Goal: Information Seeking & Learning: Find specific fact

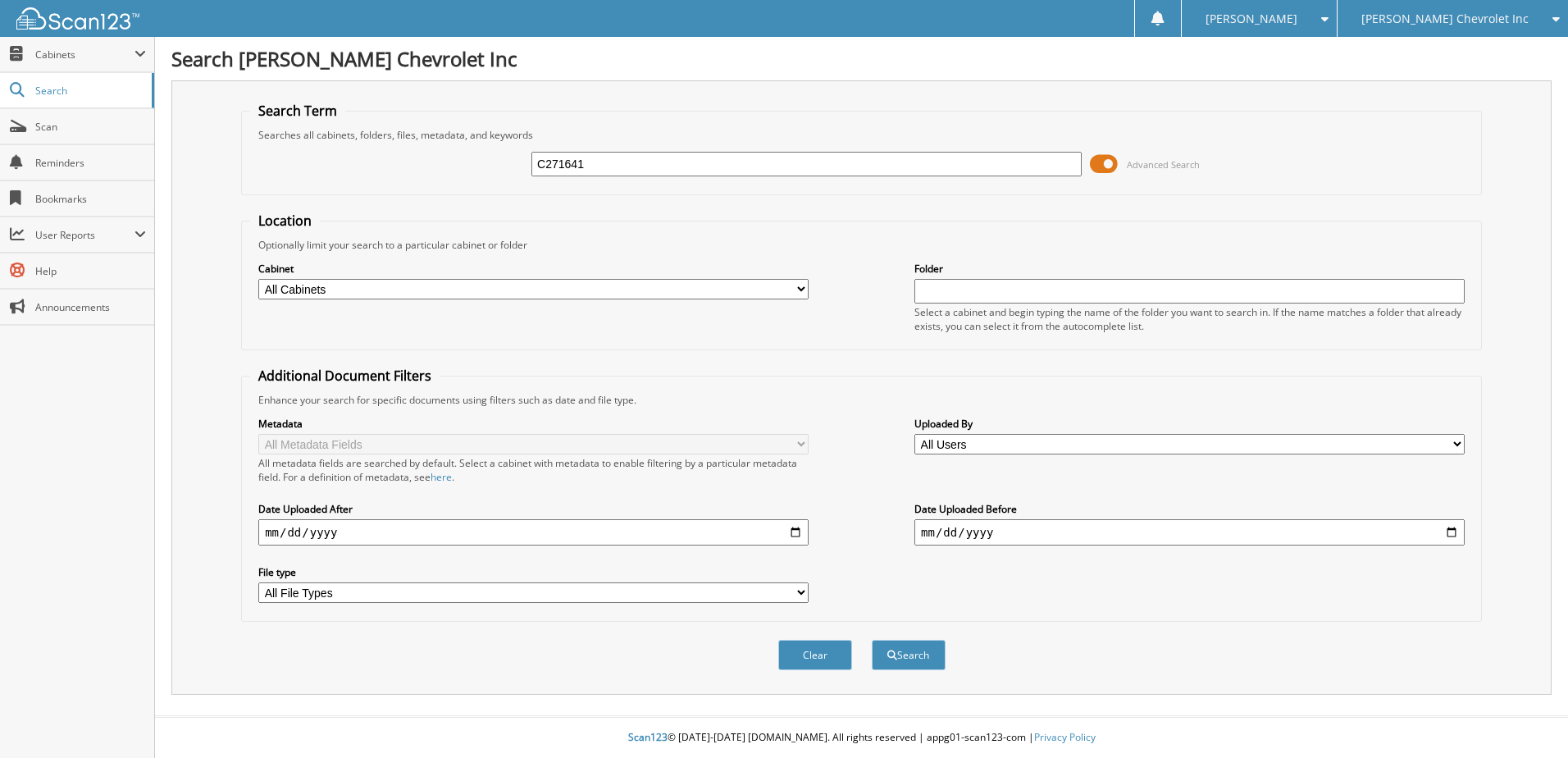
type input "C271641"
click at [872, 639] on button "Search" at bounding box center [909, 654] width 74 height 30
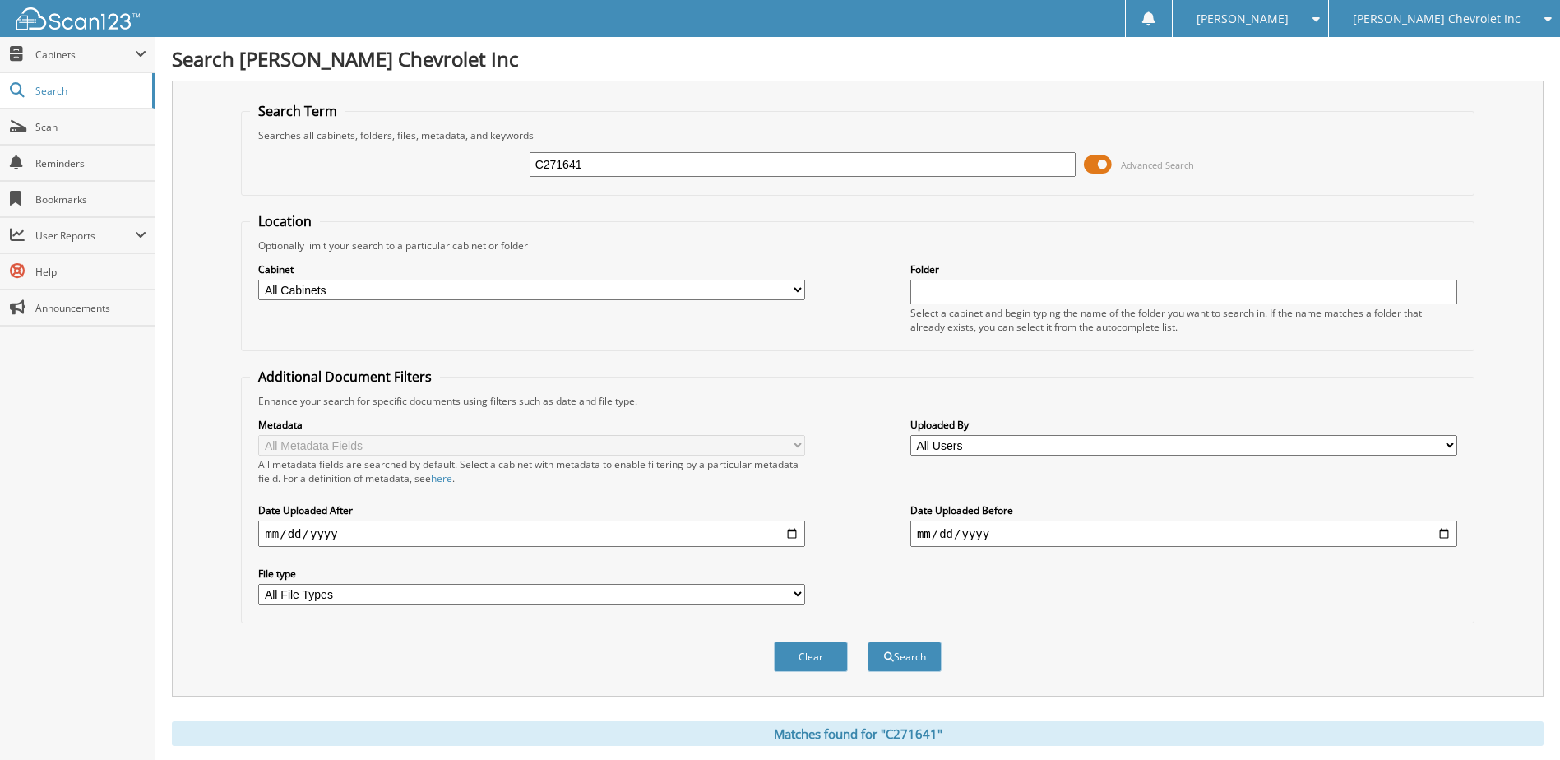
click at [1095, 159] on span at bounding box center [1098, 164] width 28 height 25
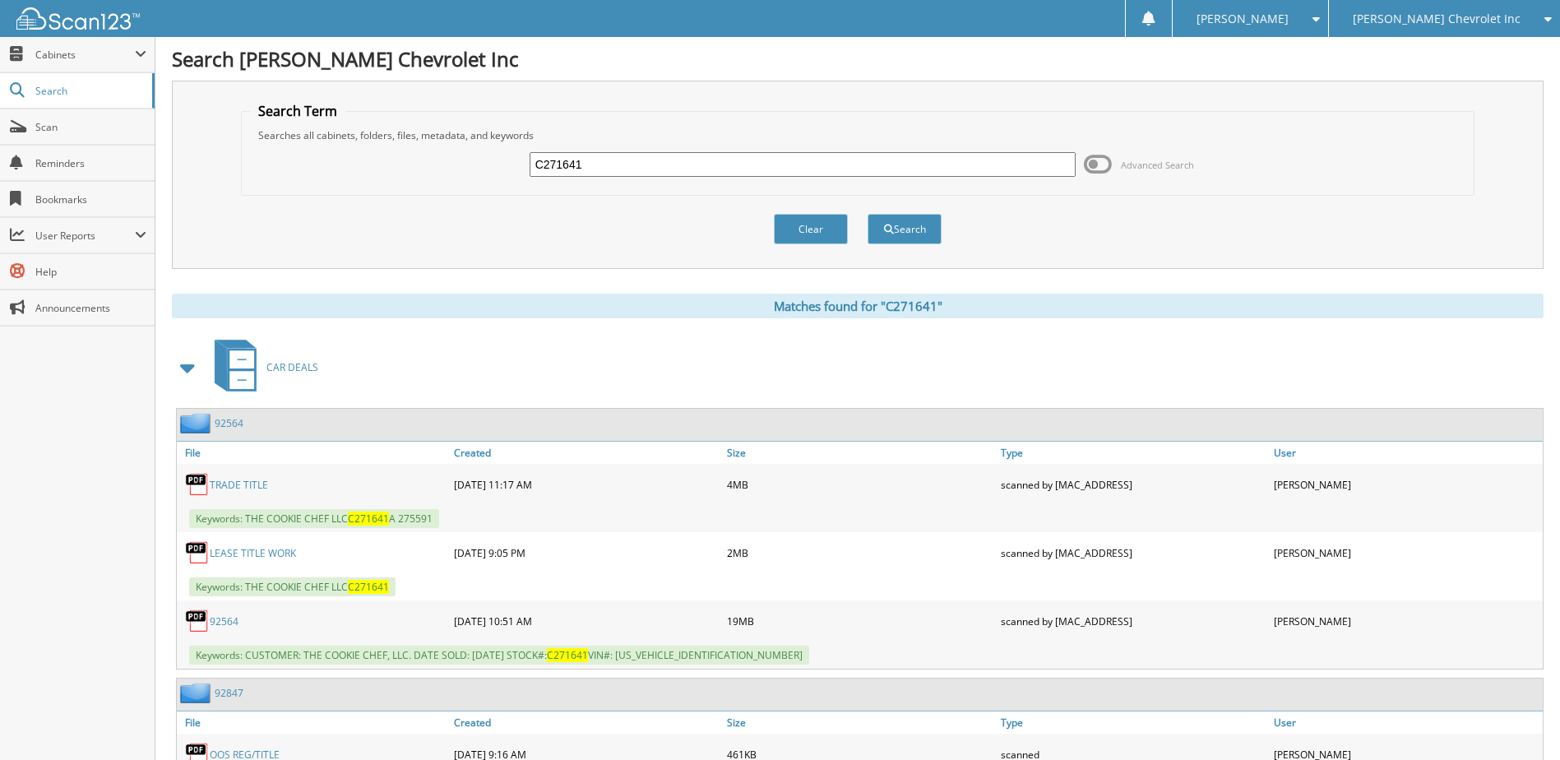
click at [1143, 166] on span "Advanced Search" at bounding box center [1157, 165] width 73 height 12
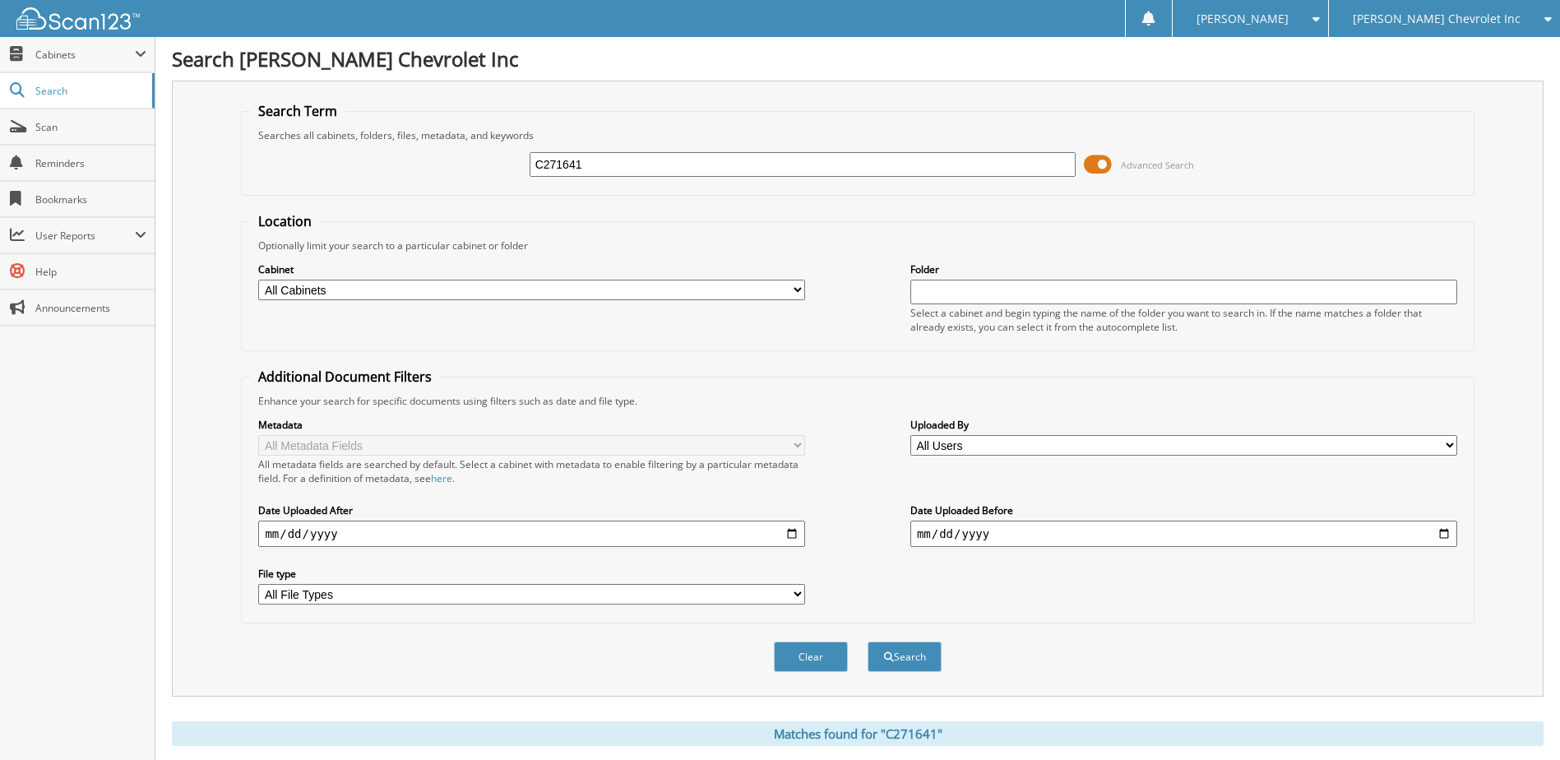
drag, startPoint x: 594, startPoint y: 162, endPoint x: 505, endPoint y: 181, distance: 91.6
click at [505, 181] on div "C271641 Advanced Search" at bounding box center [857, 164] width 1214 height 44
type input "0092564"
click at [867, 641] on button "Search" at bounding box center [904, 656] width 74 height 30
click at [912, 651] on button "Search" at bounding box center [904, 656] width 74 height 30
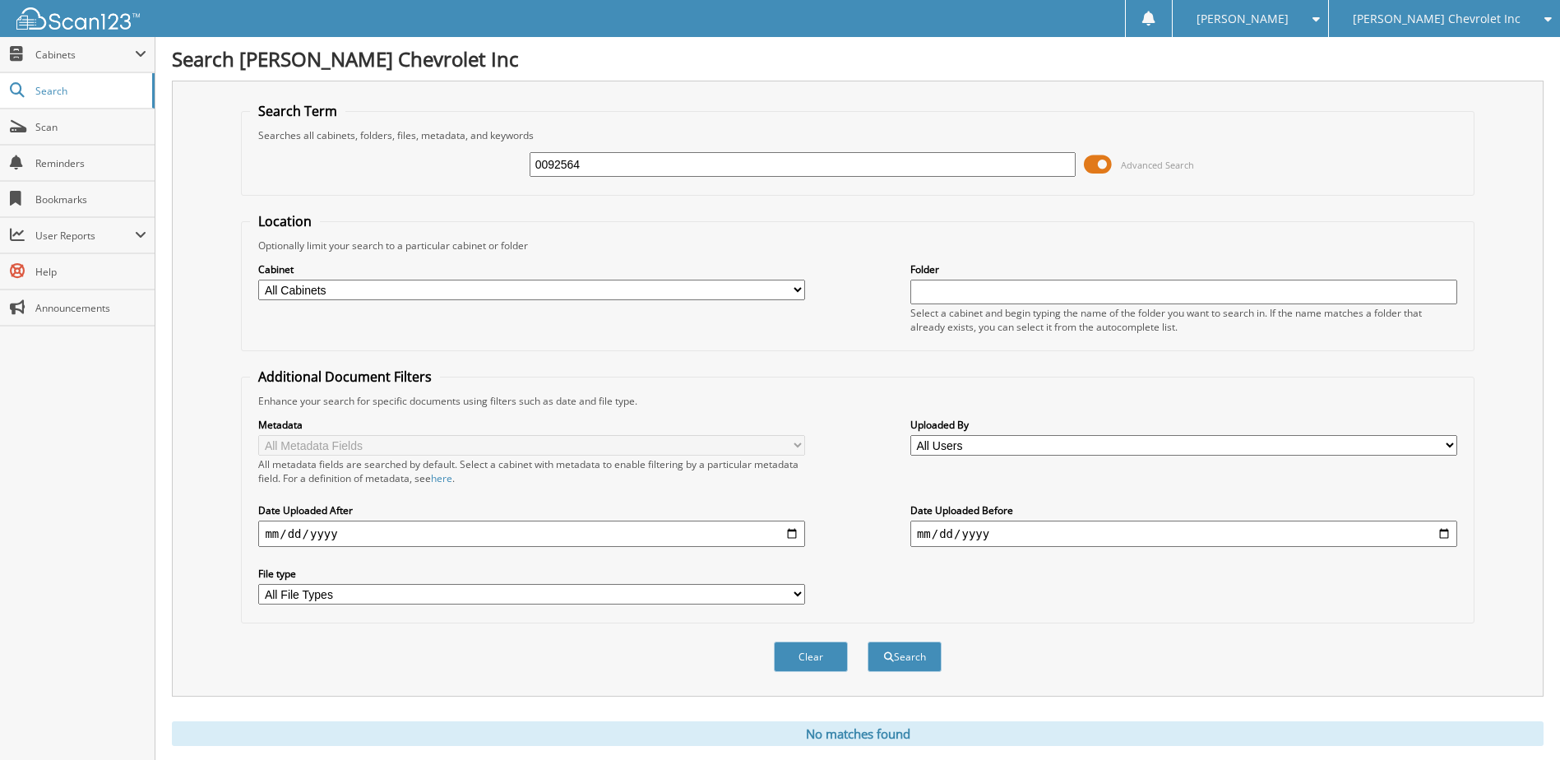
drag, startPoint x: 587, startPoint y: 160, endPoint x: 359, endPoint y: 180, distance: 229.4
click at [359, 180] on div "0092564 Advanced Search" at bounding box center [857, 164] width 1214 height 44
type input "C271641"
click at [902, 655] on button "Search" at bounding box center [904, 656] width 74 height 30
click at [76, 46] on span "Cabinets" at bounding box center [77, 54] width 155 height 35
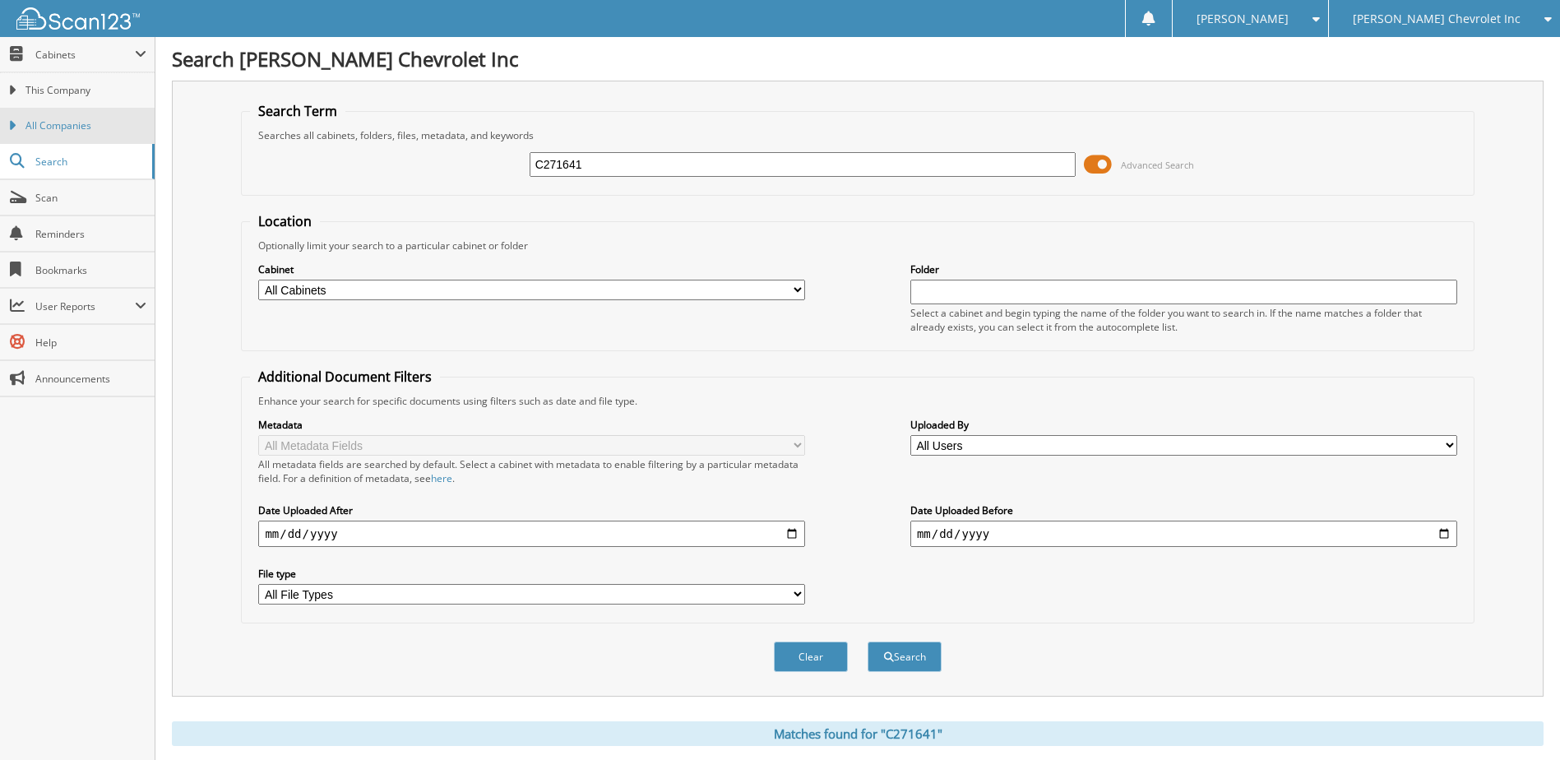
click at [60, 120] on span "All Companies" at bounding box center [85, 125] width 121 height 15
click at [90, 157] on span "Search" at bounding box center [89, 162] width 109 height 14
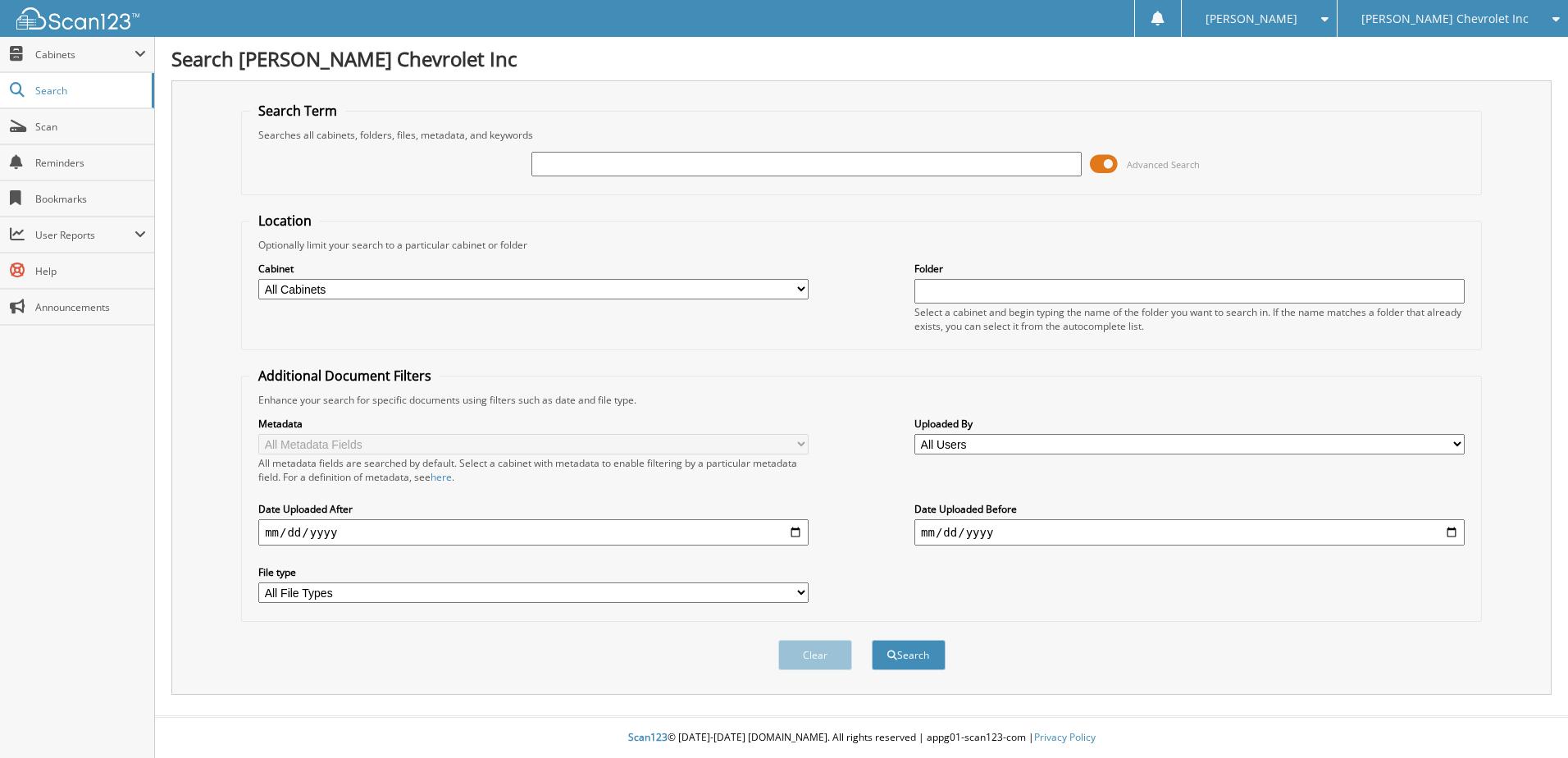
click at [1103, 161] on span at bounding box center [1104, 164] width 28 height 25
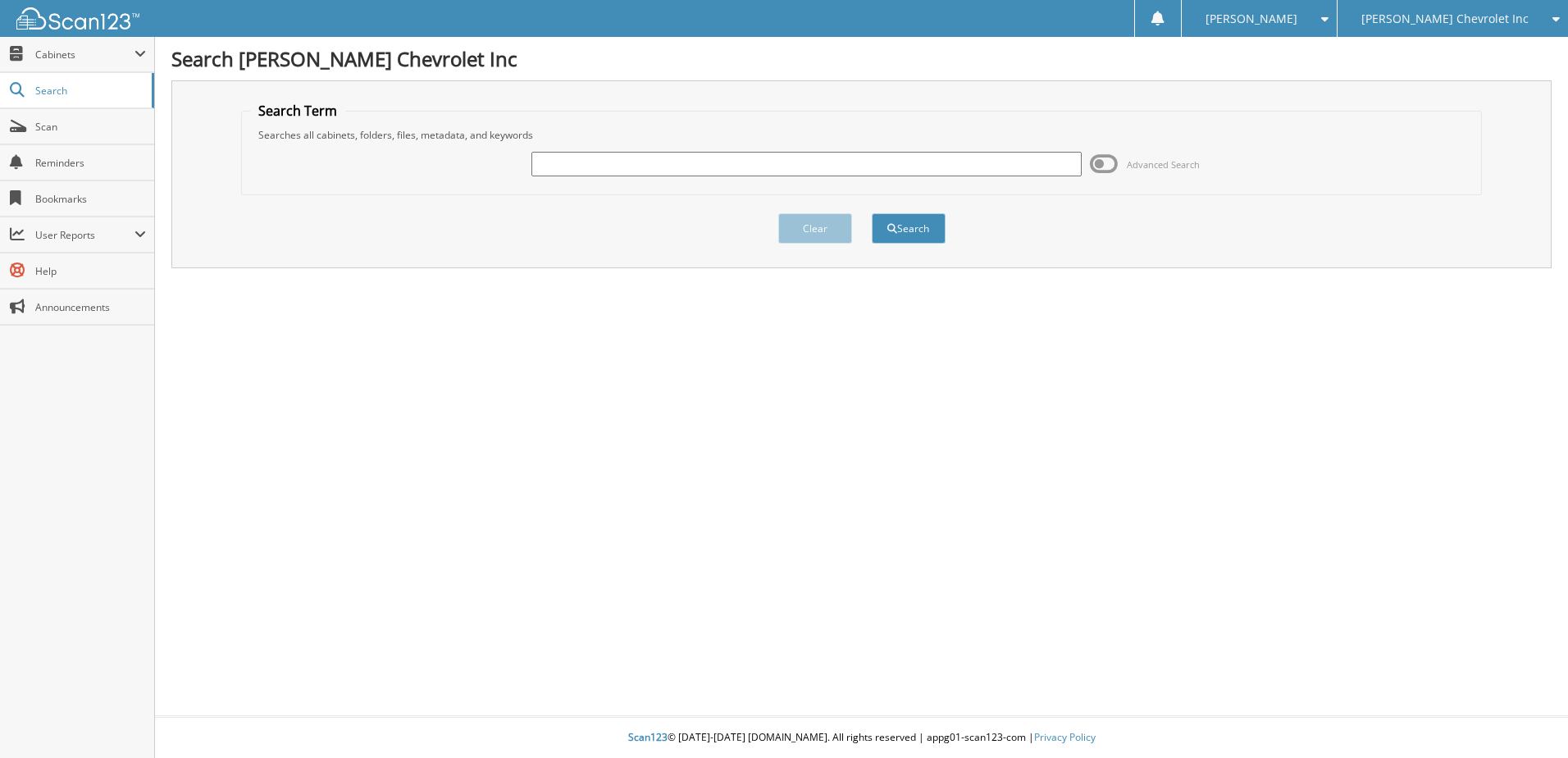
click at [1103, 161] on span at bounding box center [1104, 164] width 28 height 25
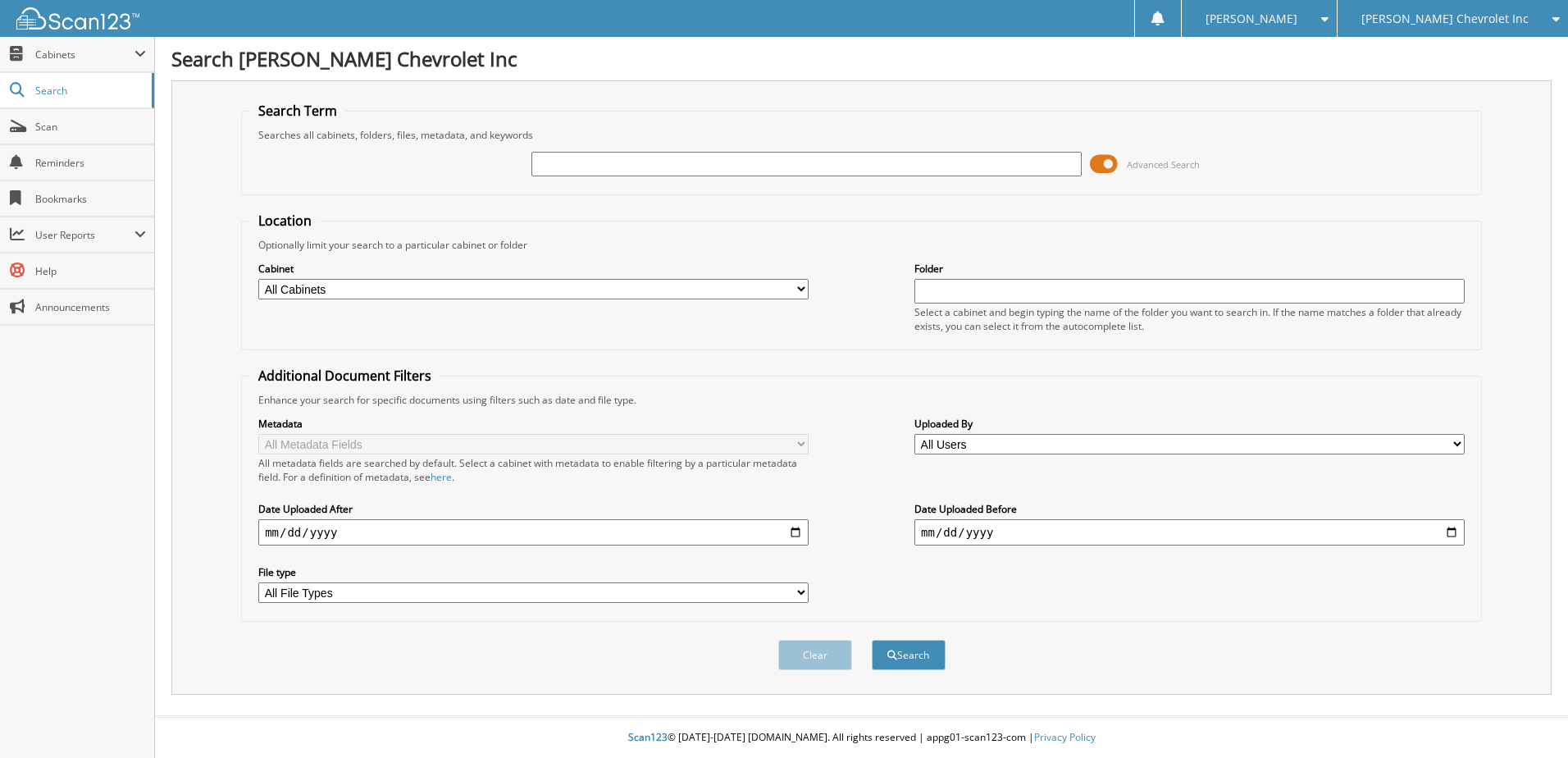
click at [1103, 161] on span at bounding box center [1104, 164] width 28 height 25
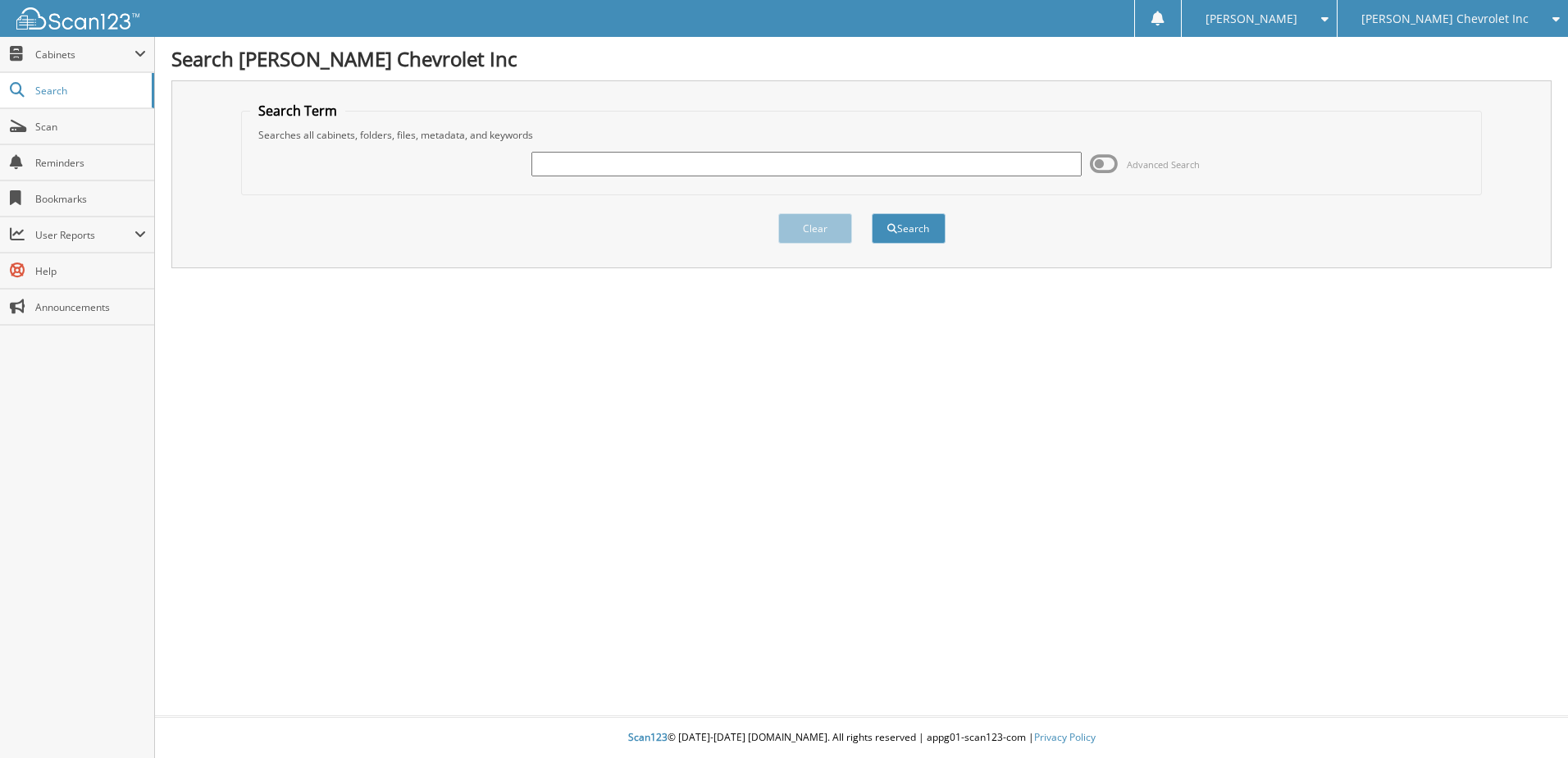
click at [557, 164] on input "text" at bounding box center [807, 164] width 551 height 25
type input "C271641"
click at [916, 223] on button "Search" at bounding box center [909, 228] width 74 height 30
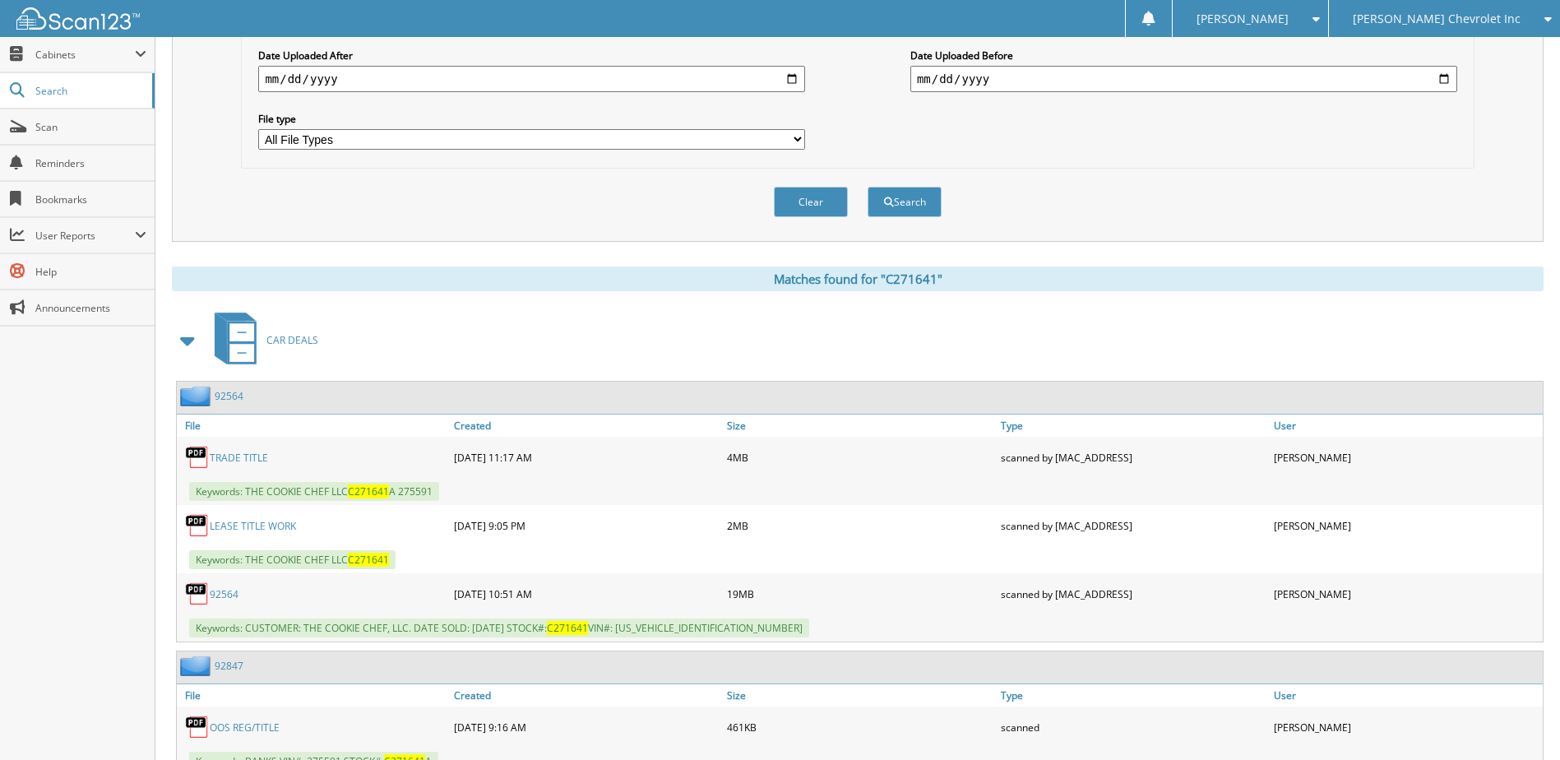
scroll to position [493, 0]
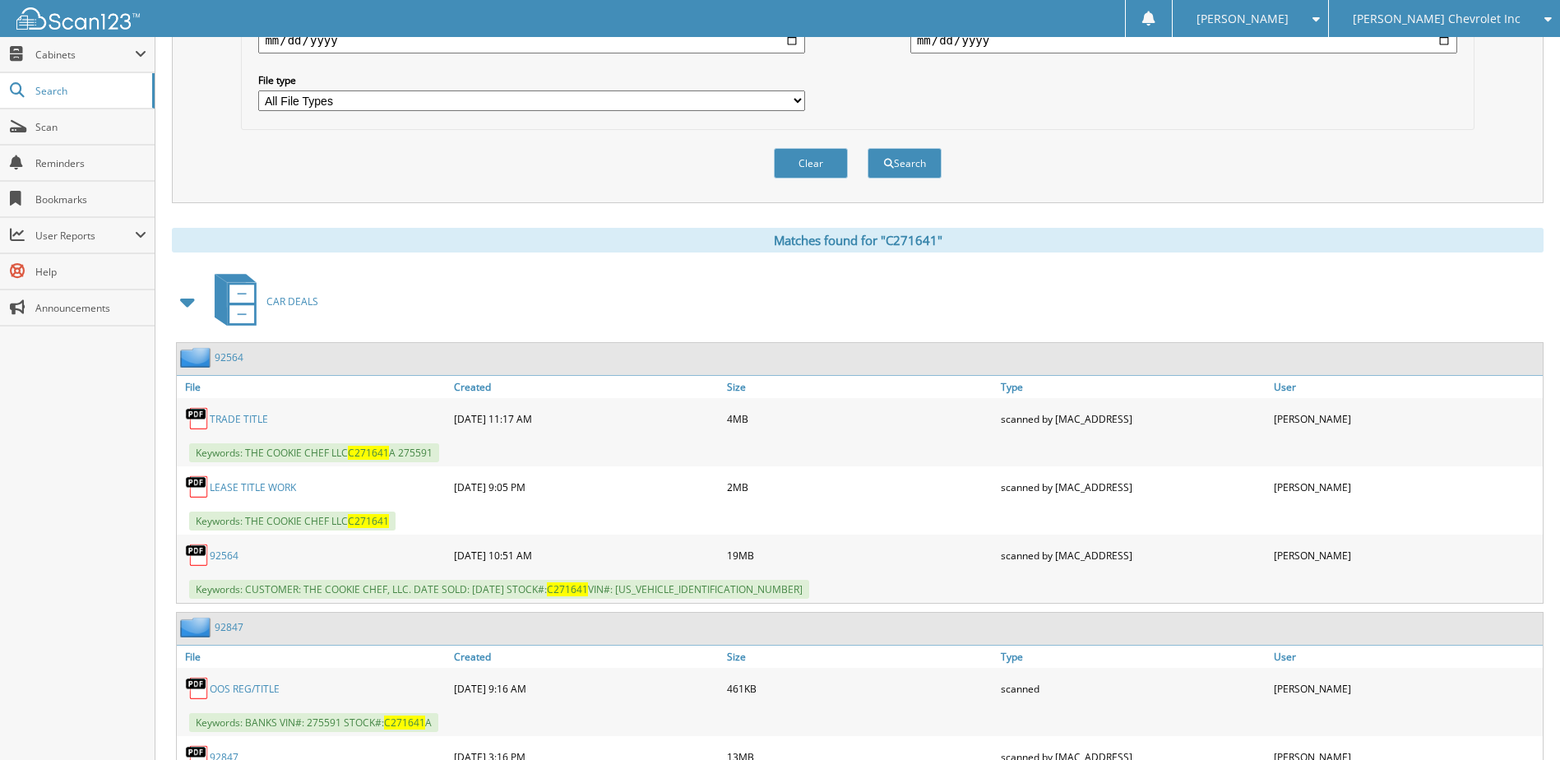
click at [223, 555] on link "92564" at bounding box center [224, 555] width 29 height 14
click at [210, 548] on link "92564" at bounding box center [224, 555] width 29 height 14
